Goal: Information Seeking & Learning: Learn about a topic

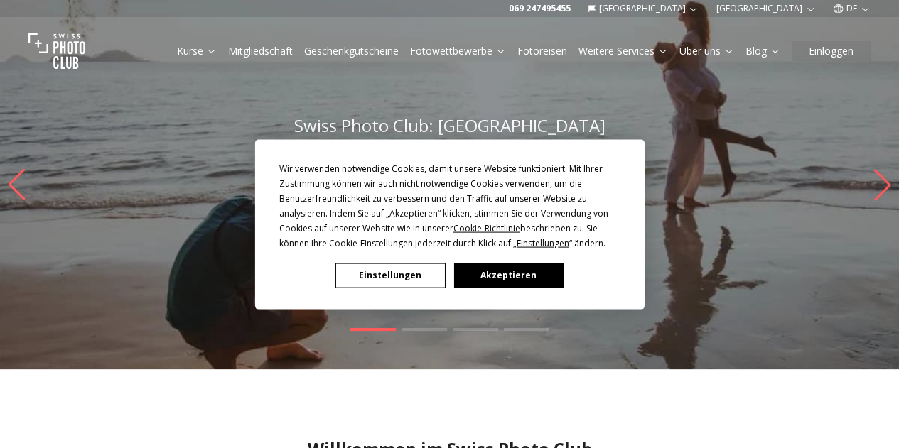
click at [532, 278] on button "Akzeptieren" at bounding box center [507, 275] width 109 height 25
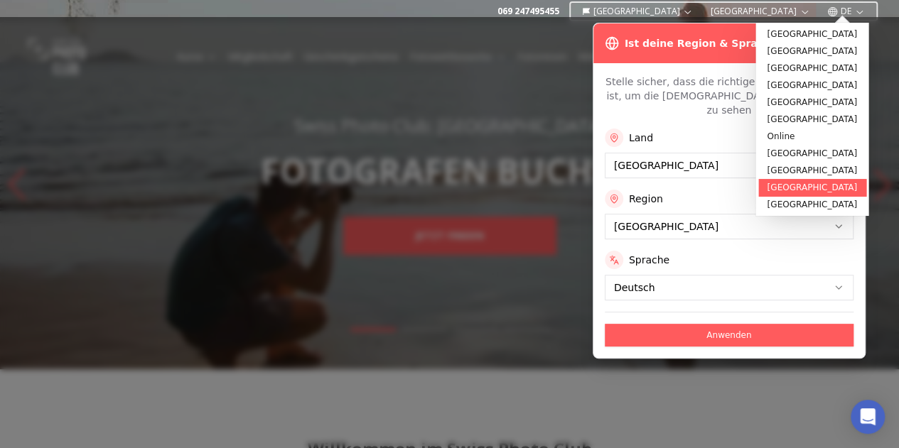
click at [789, 185] on link "[GEOGRAPHIC_DATA]" at bounding box center [811, 187] width 107 height 17
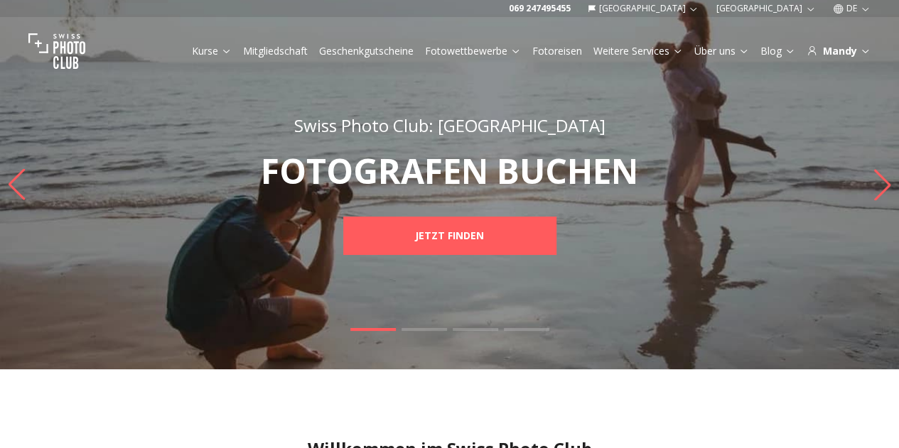
click at [210, 55] on link "Kurse" at bounding box center [212, 51] width 40 height 14
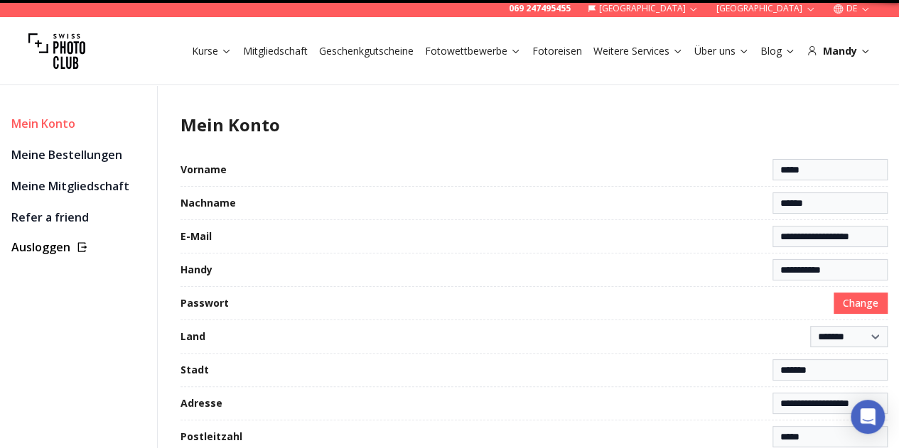
select select "**********"
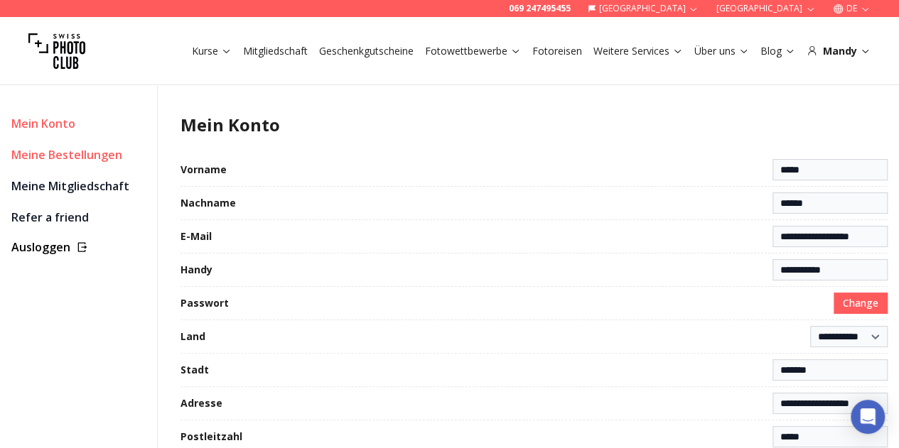
click at [70, 158] on link "Meine Bestellungen" at bounding box center [78, 155] width 134 height 20
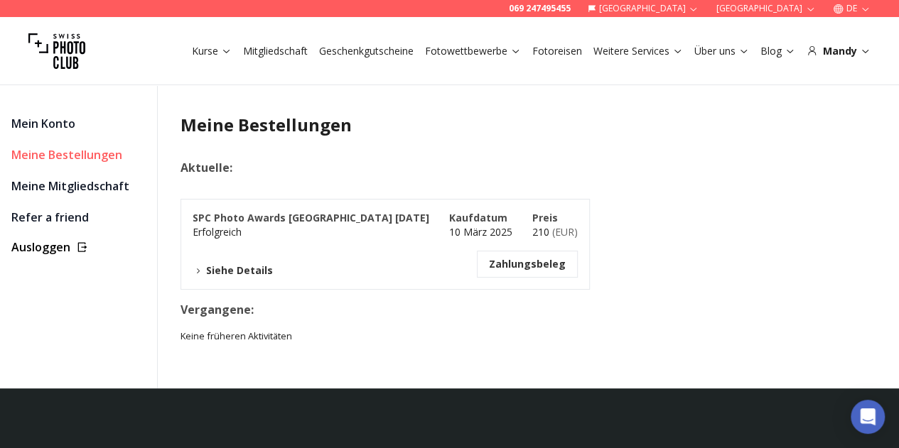
click at [237, 273] on button "Siehe Details" at bounding box center [233, 271] width 80 height 14
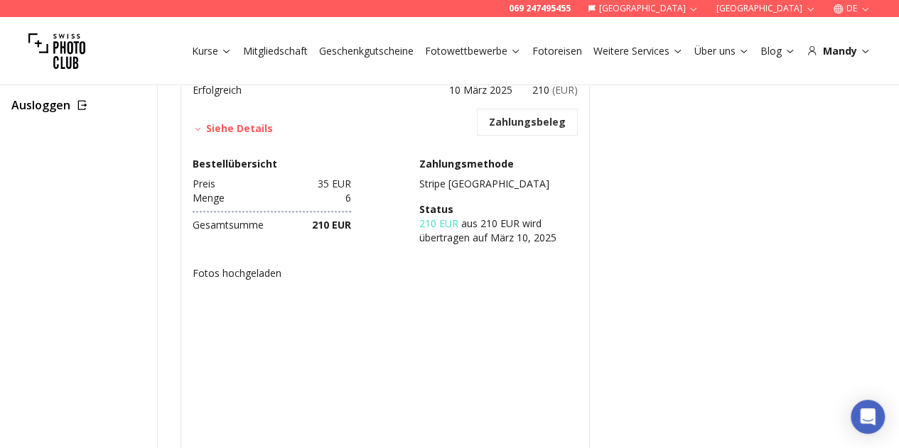
scroll to position [284, 0]
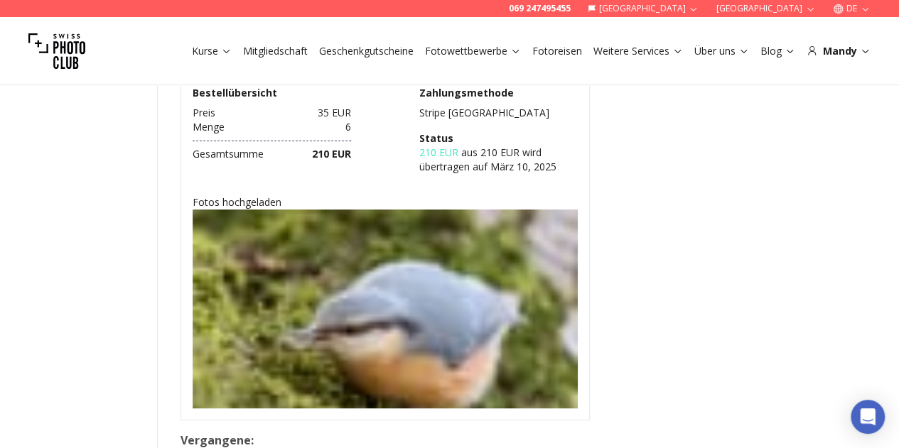
click at [345, 299] on img at bounding box center [385, 354] width 385 height 289
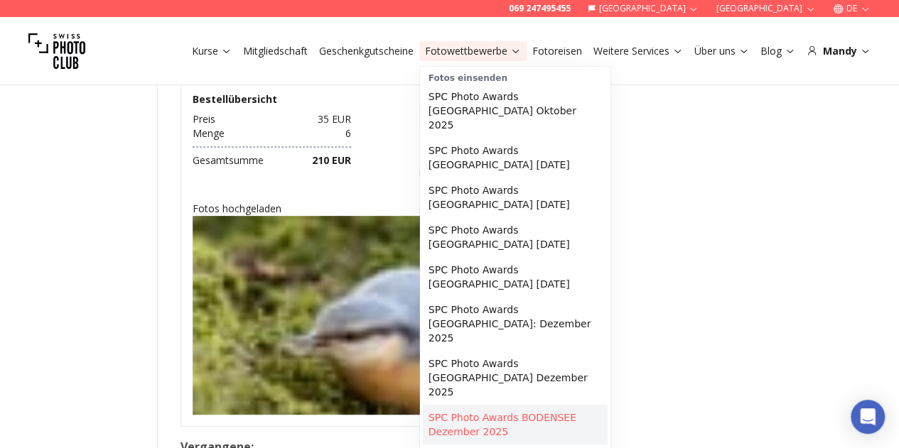
scroll to position [213, 0]
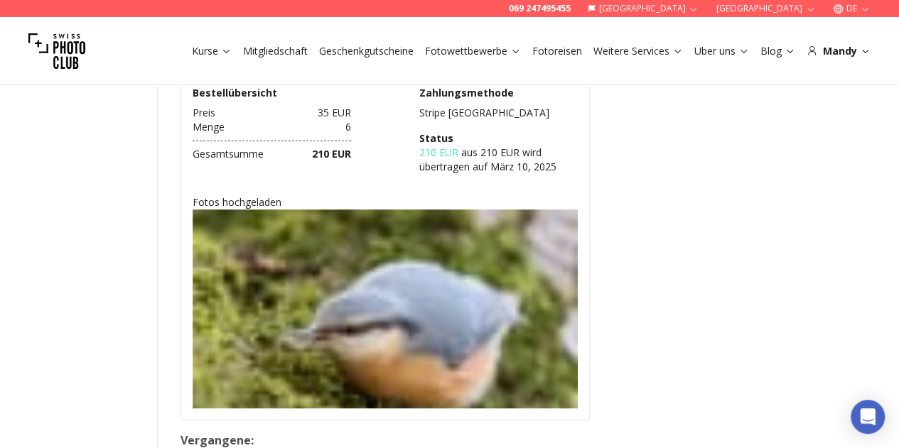
click at [506, 55] on link "Fotowettbewerbe" at bounding box center [473, 51] width 96 height 14
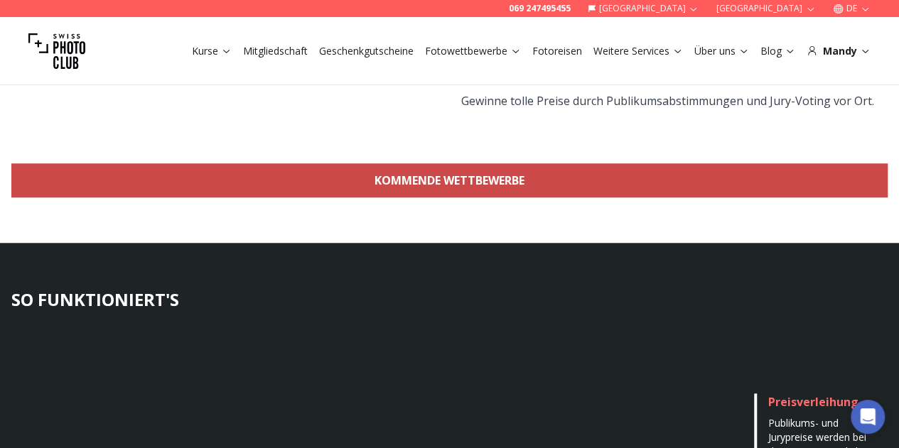
click at [430, 168] on link "KOMMENDE WETTBEWERBE" at bounding box center [449, 180] width 876 height 34
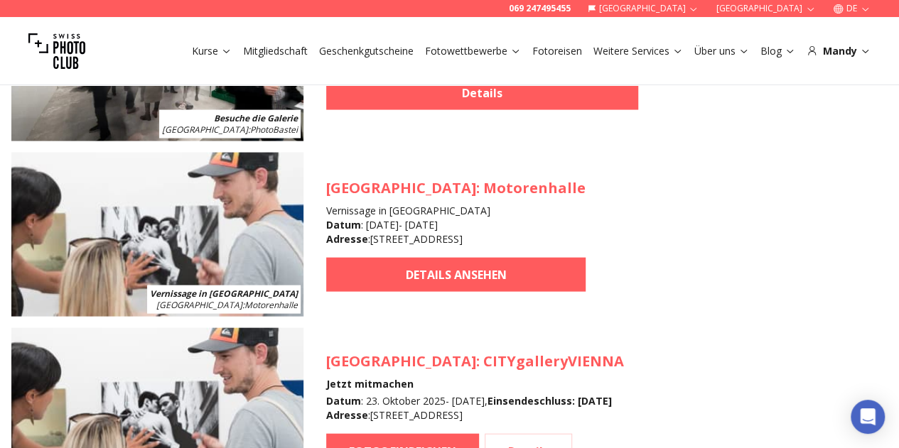
scroll to position [1476, 0]
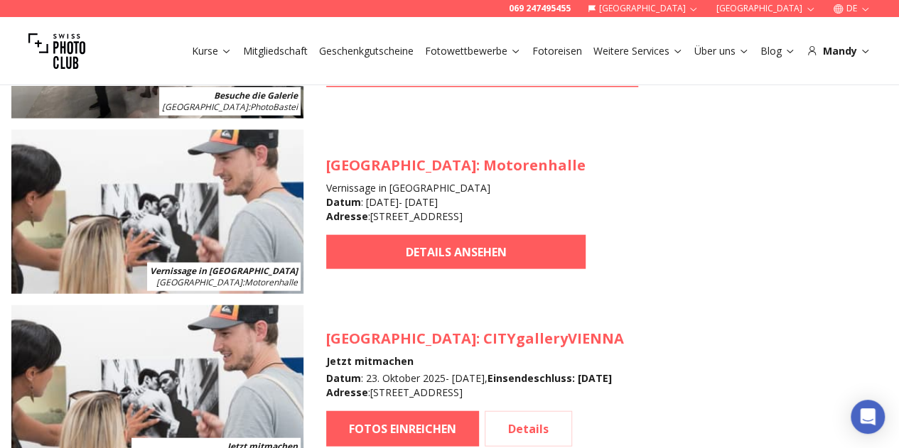
click at [429, 237] on div "[GEOGRAPHIC_DATA] : Motorenhalle Vernissage in [GEOGRAPHIC_DATA] Datum : [DATE]…" at bounding box center [455, 213] width 259 height 114
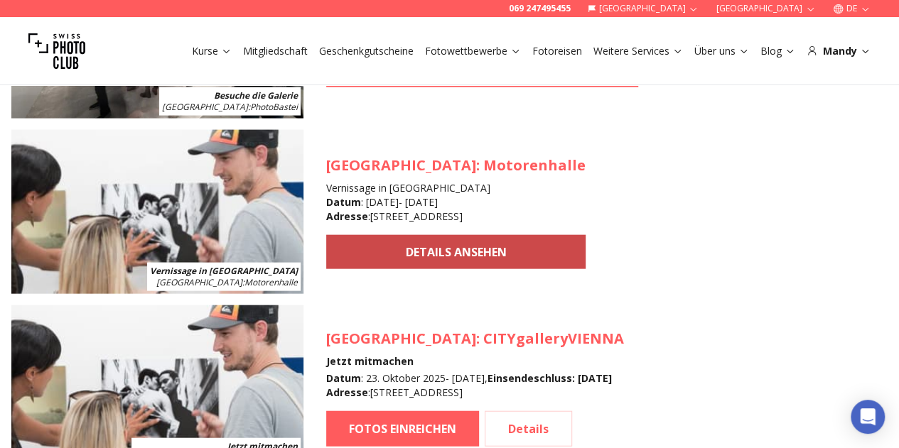
click at [451, 245] on link "DETAILS ANSEHEN" at bounding box center [455, 252] width 259 height 34
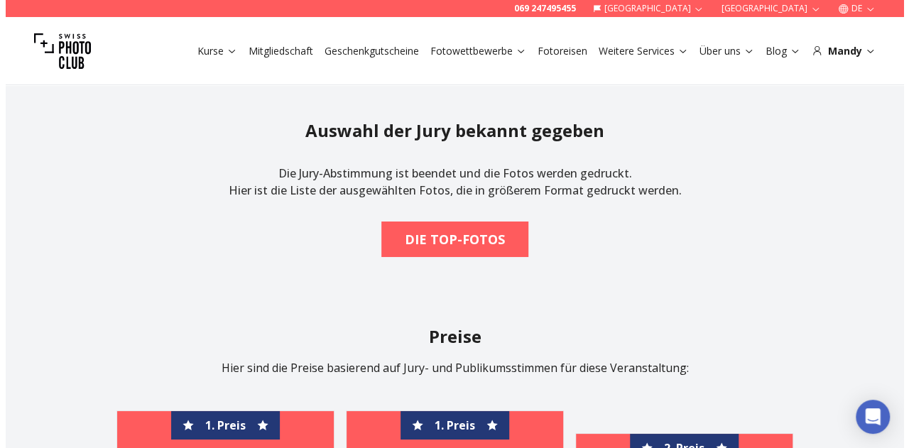
scroll to position [2416, 0]
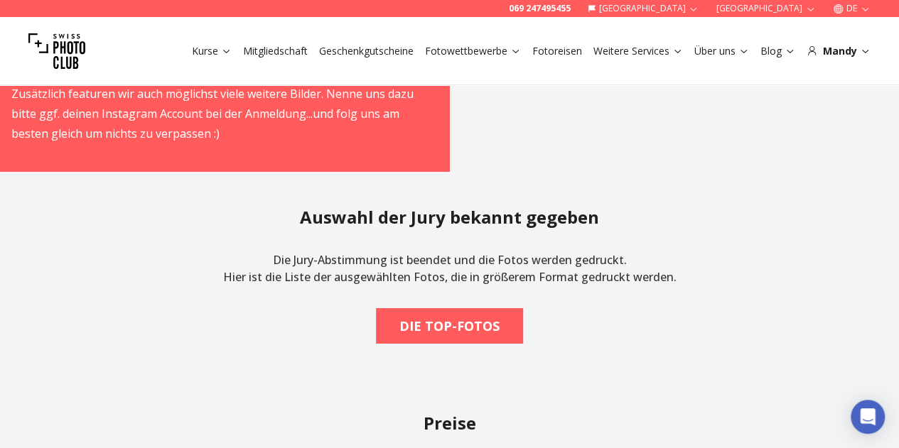
click at [421, 339] on section "Auswahl der Jury bekannt gegeben Die Jury-Abstimmung ist beendet und die Fotos …" at bounding box center [449, 275] width 899 height 206
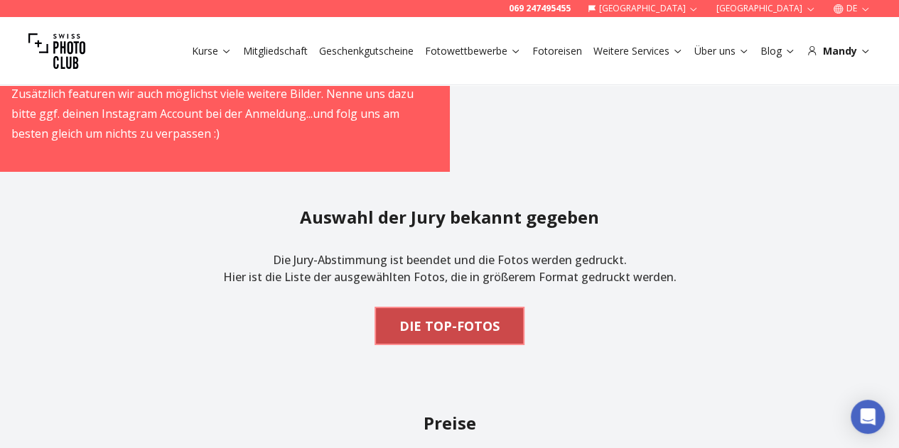
click at [429, 336] on b "DIE TOP-FOTOS" at bounding box center [449, 326] width 100 height 20
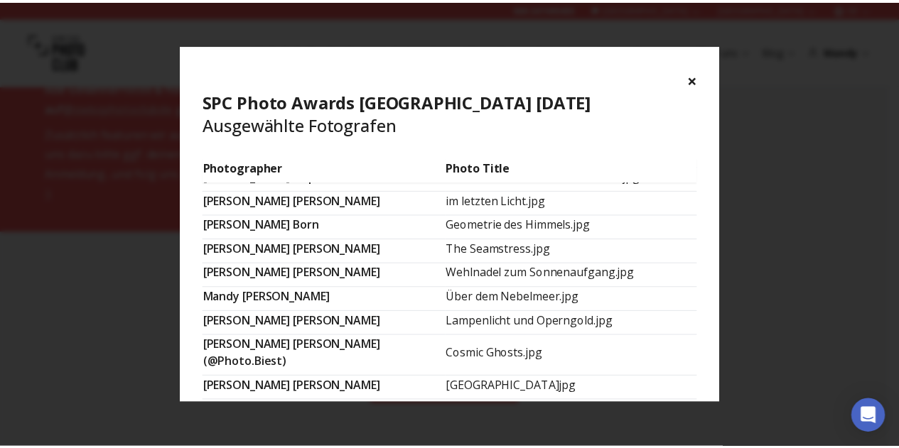
scroll to position [497, 0]
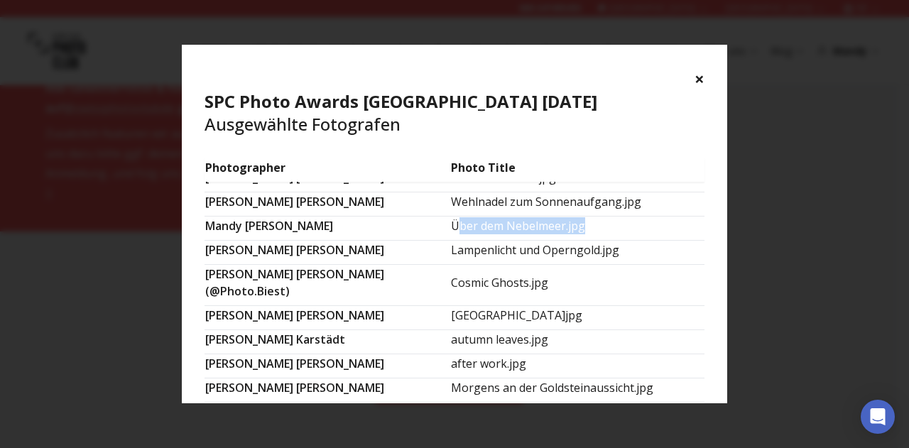
drag, startPoint x: 431, startPoint y: 223, endPoint x: 557, endPoint y: 223, distance: 126.5
click at [557, 223] on td "Über dem Nebelmeer.jpg" at bounding box center [577, 229] width 254 height 24
click at [487, 224] on td "Über dem Nebelmeer.jpg" at bounding box center [577, 229] width 254 height 24
click at [450, 222] on td "Über dem Nebelmeer.jpg" at bounding box center [577, 229] width 254 height 24
drag, startPoint x: 422, startPoint y: 222, endPoint x: 590, endPoint y: 225, distance: 167.7
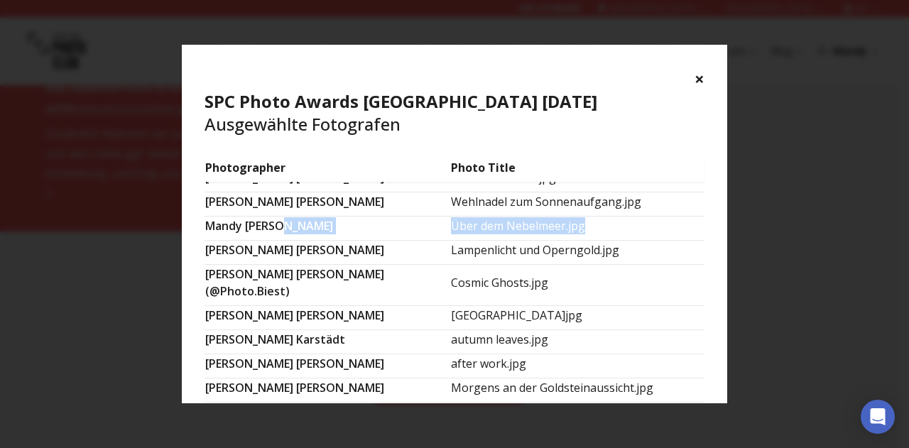
click at [590, 225] on tr "[PERSON_NAME] Über dem Nebelmeer.jpg" at bounding box center [455, 229] width 500 height 24
click at [765, 214] on div "× SPC Photo Awards [GEOGRAPHIC_DATA] [DATE] Ausgewählte Fotografen Photographer…" at bounding box center [454, 224] width 909 height 448
click at [702, 77] on button "×" at bounding box center [700, 78] width 10 height 23
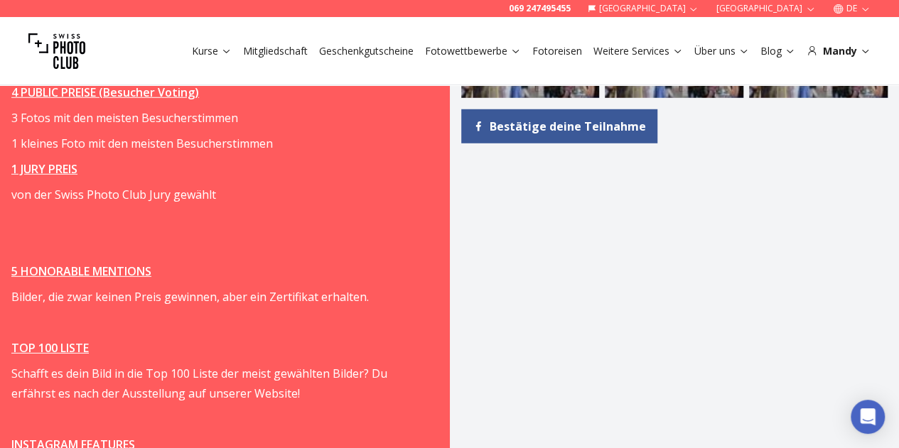
scroll to position [1989, 0]
